Goal: Check status

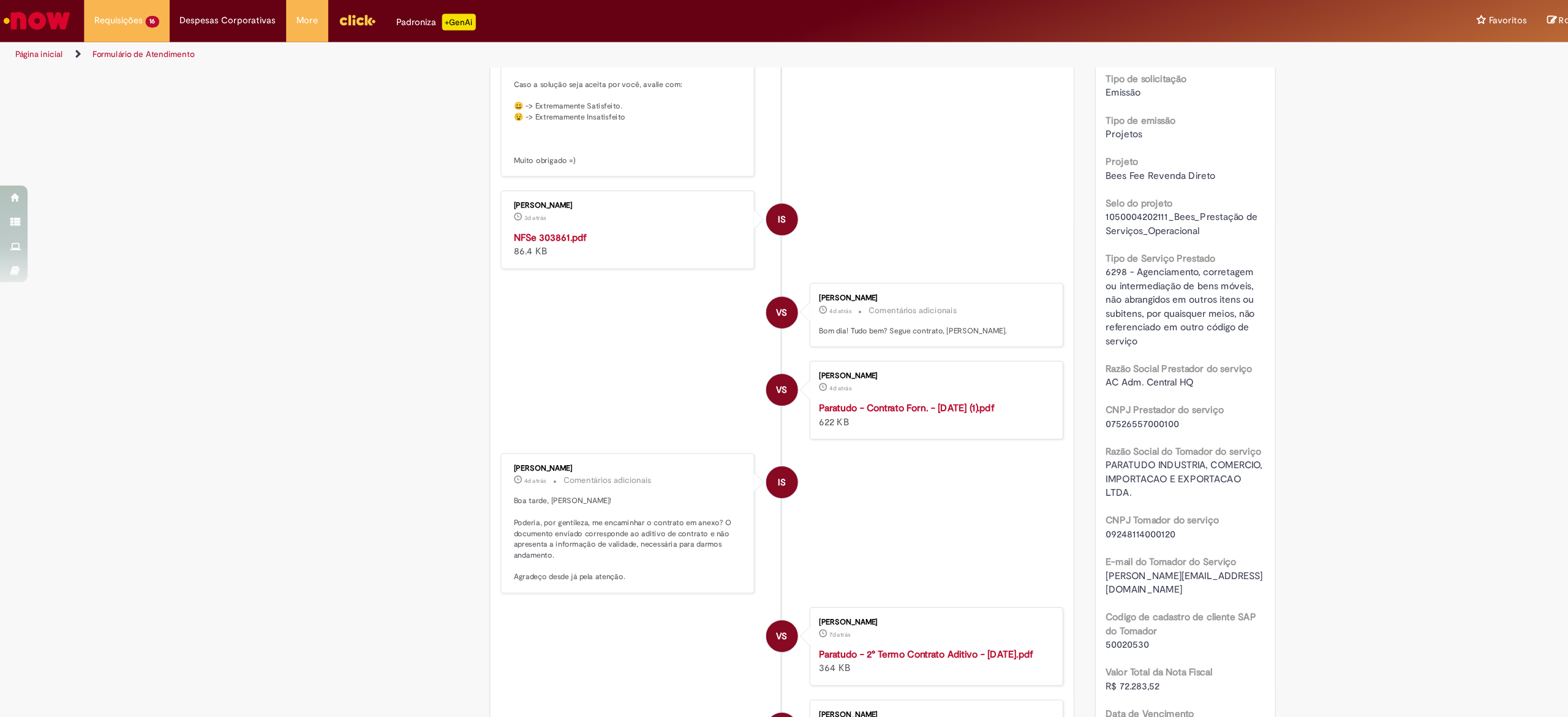
scroll to position [300, 0]
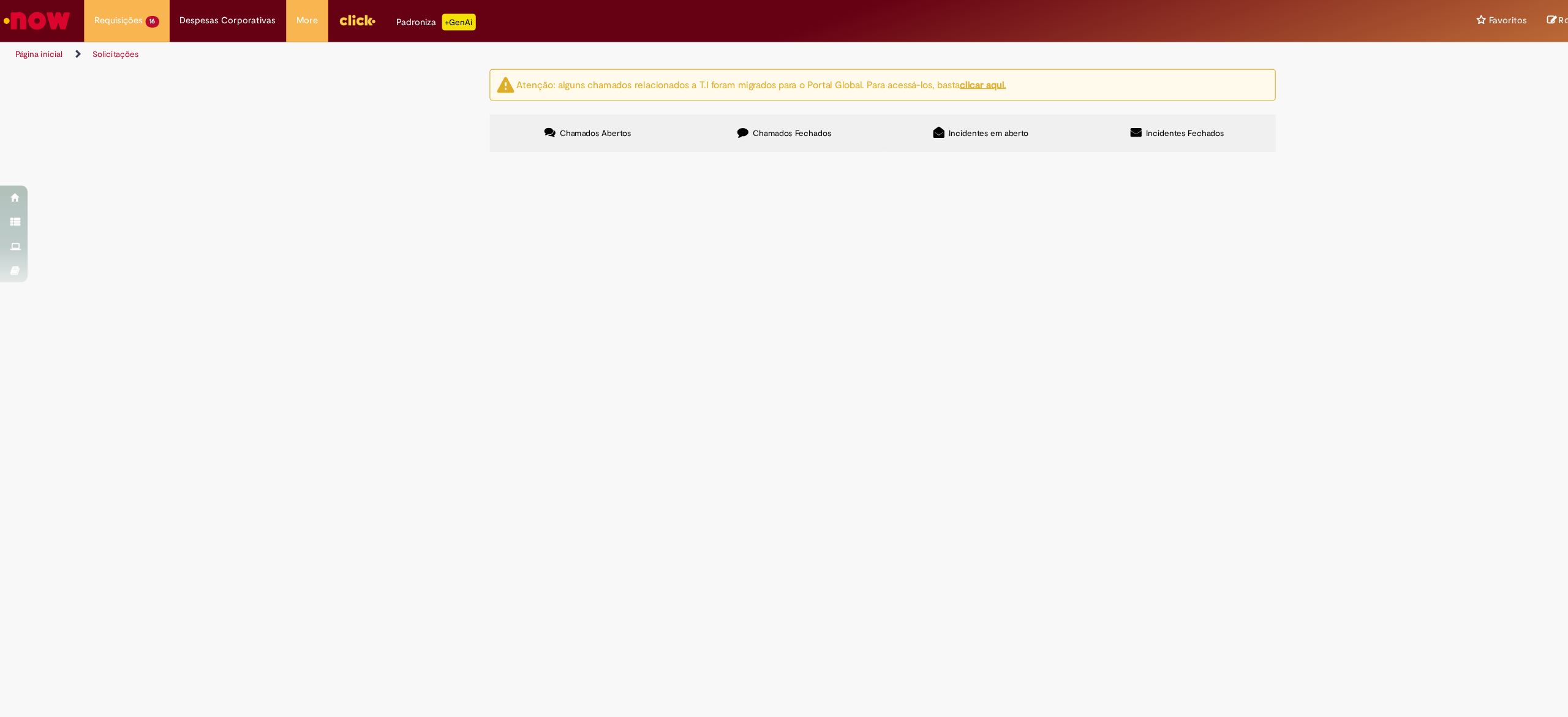
click at [0, 0] on span "Emissão referente ao mês de Maio e Julho de 2025 - Fee Revenda Direto. [GEOGRAP…" at bounding box center [0, 0] width 0 height 0
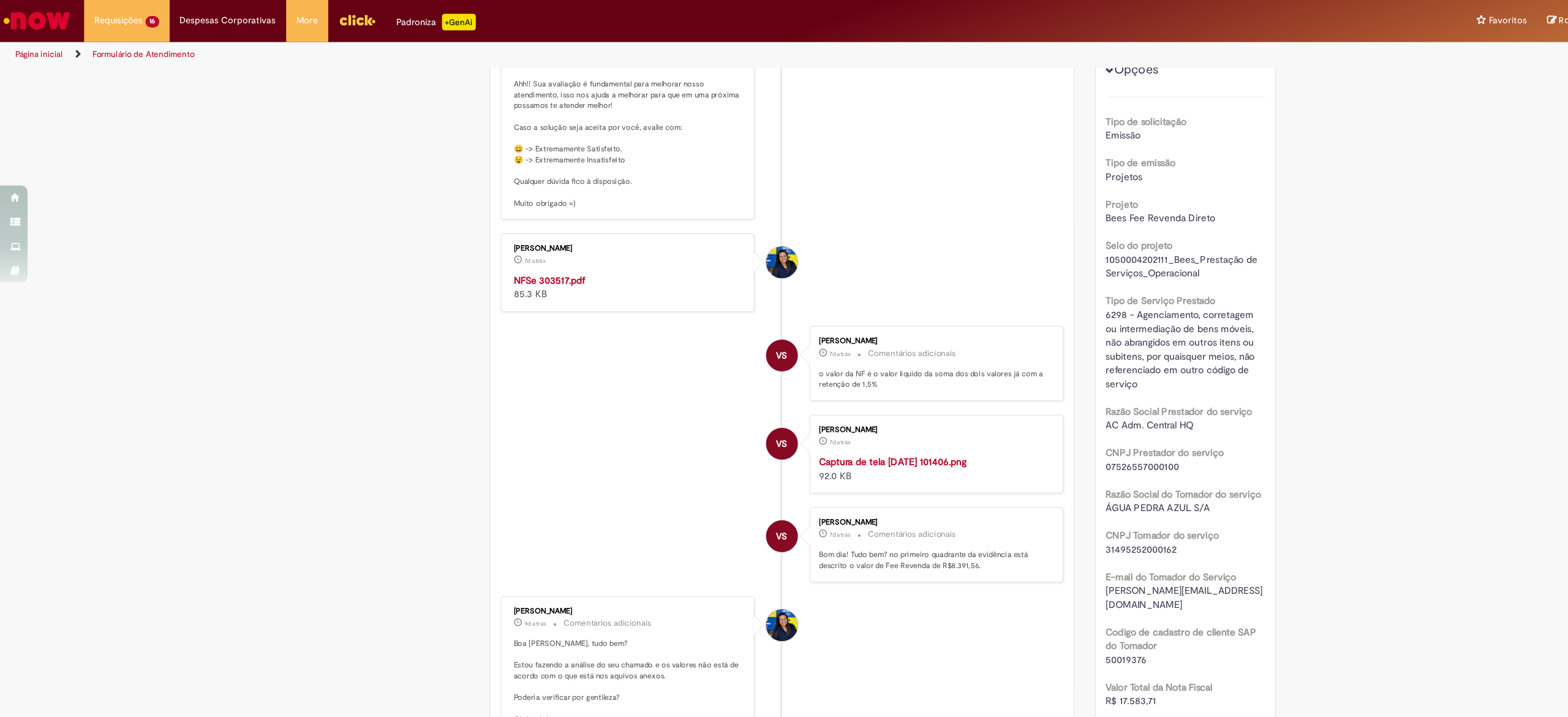
scroll to position [190, 0]
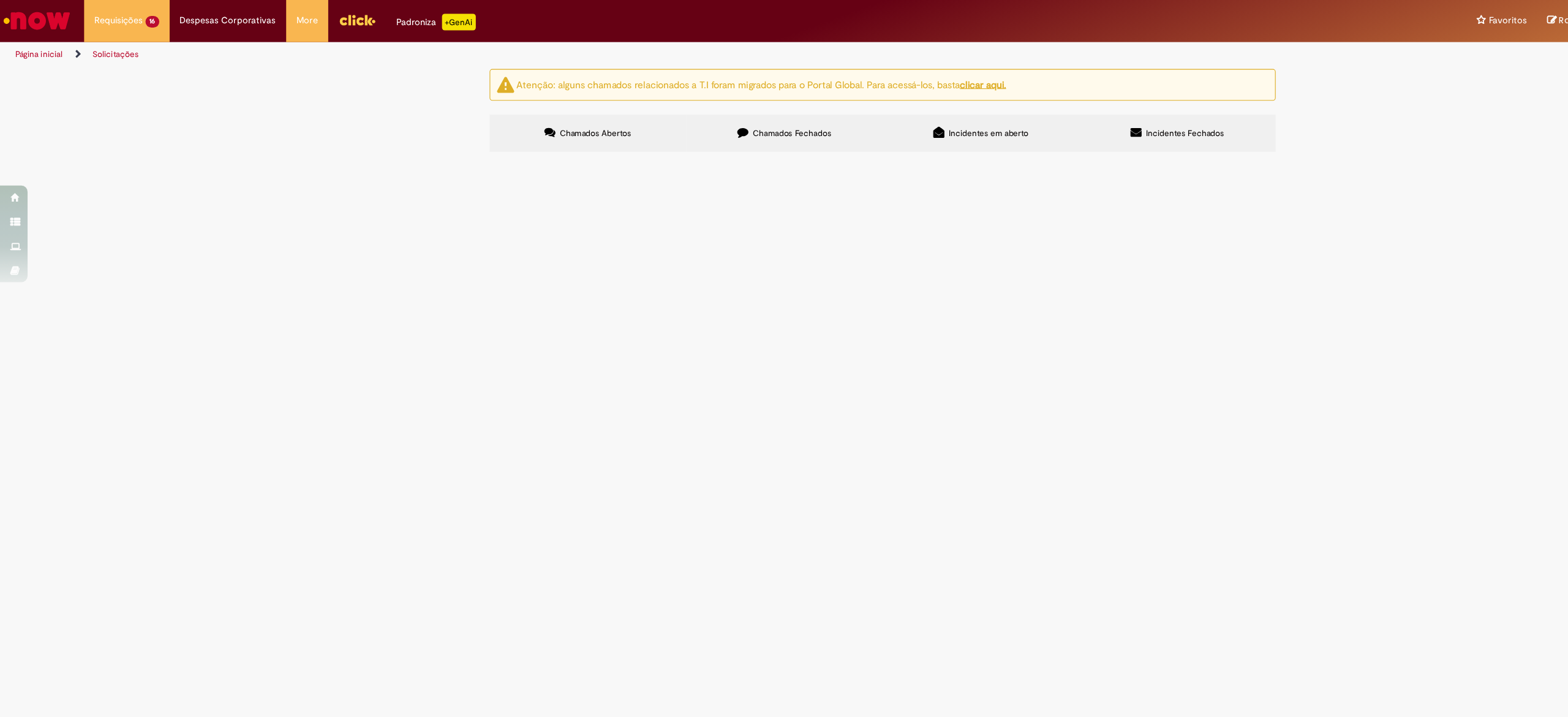
click at [0, 0] on span "Emissão referente ao mês [DATE] - Fee Revenda Direto. [GEOGRAPHIC_DATA]. Vencim…" at bounding box center [0, 0] width 0 height 0
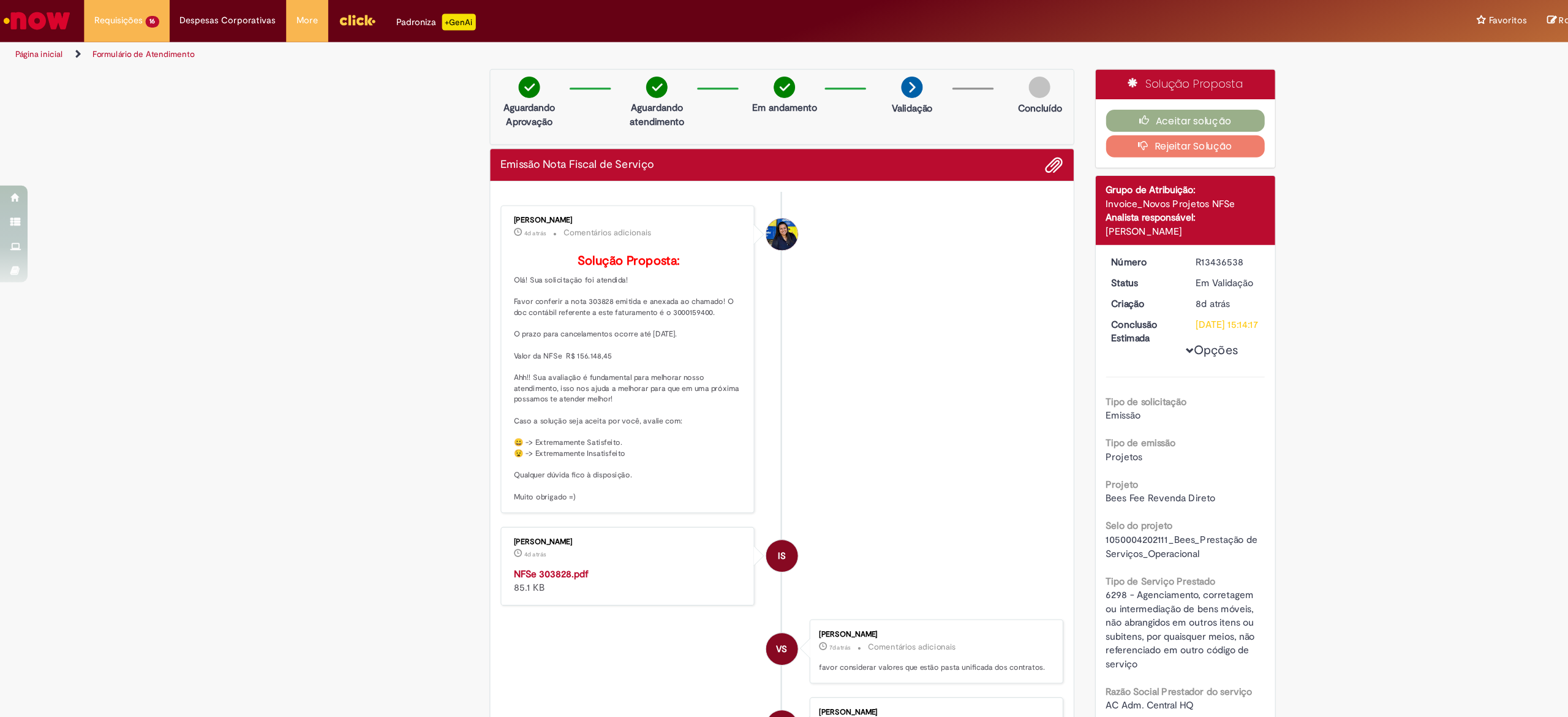
click at [501, 515] on strong "NFSe 303828.pdf" at bounding box center [489, 509] width 66 height 11
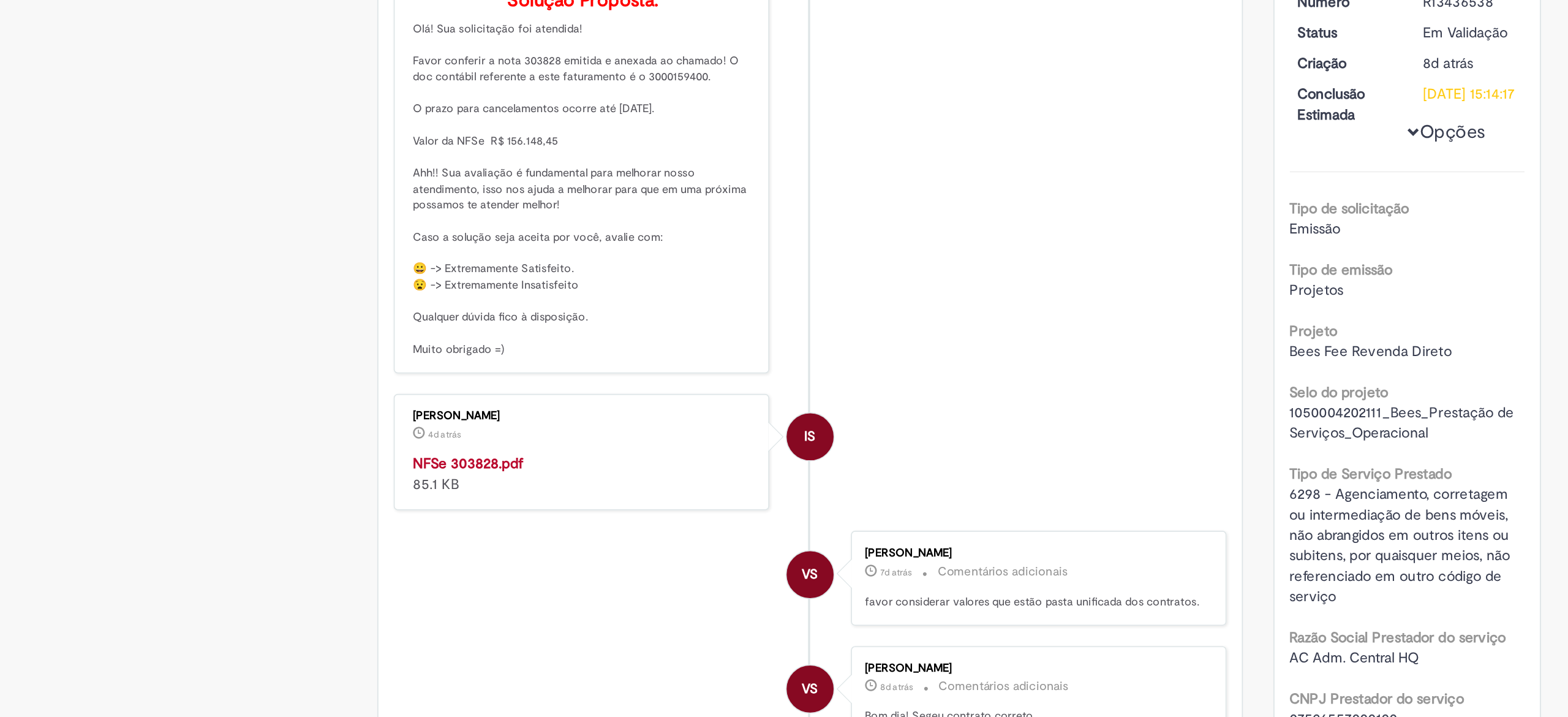
scroll to position [161, 0]
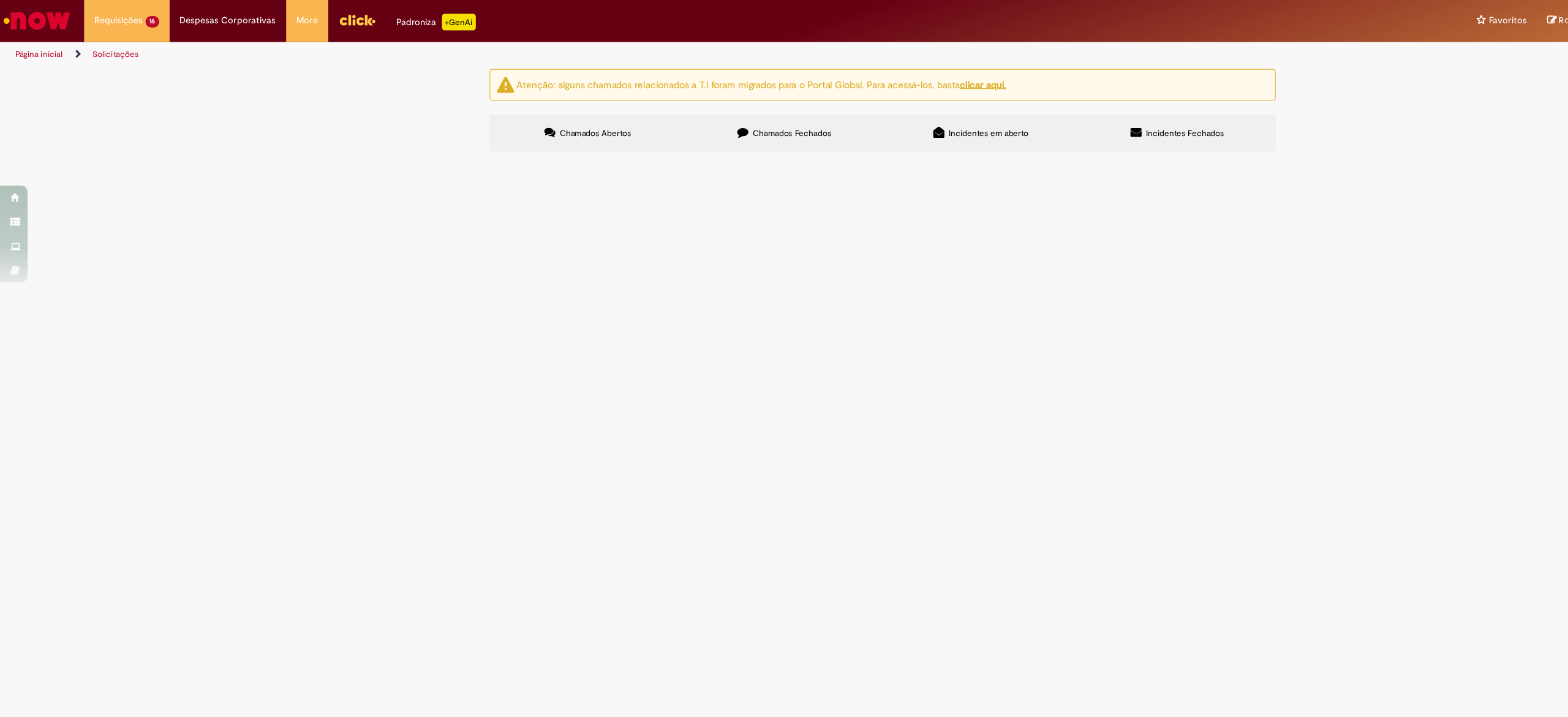
click at [0, 0] on span "Emissão referente ao período de Novembro de 2024 á Agosto de 2025 - Fee Revenda…" at bounding box center [0, 0] width 0 height 0
click at [0, 0] on td "Emissão referente ao mês de Maio e Julho de 2025 - Fee Revenda Direto. [GEOGRAP…" at bounding box center [0, 0] width 0 height 0
click at [0, 0] on span "Emissão referente ao mês de Maio e Julho de 2025 - Fee Revenda Direto. [GEOGRAP…" at bounding box center [0, 0] width 0 height 0
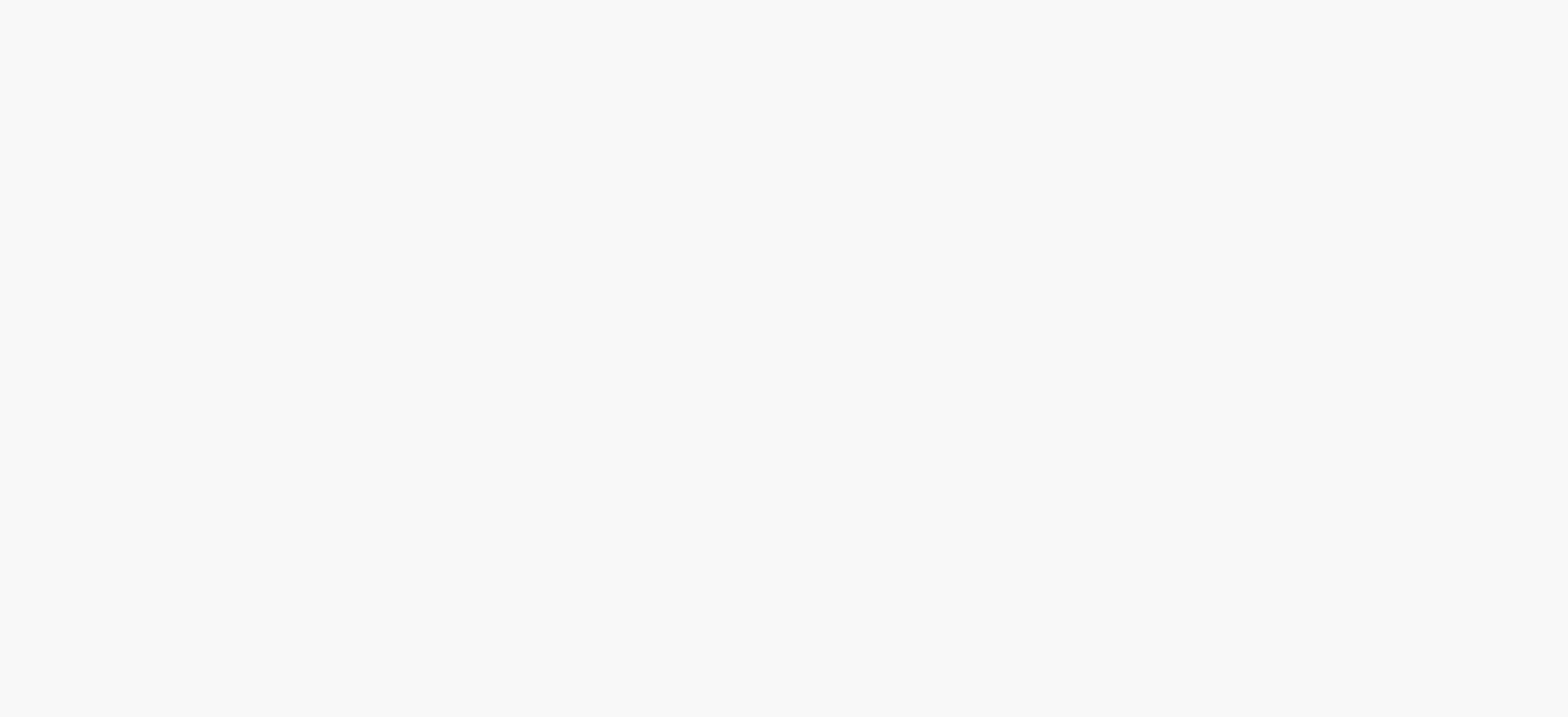
click at [0, 0] on span "Emissão referente ao mês de Maio e Julho de 2025 - Fee Revenda Direto. [GEOGRAP…" at bounding box center [0, 0] width 0 height 0
